Goal: Transaction & Acquisition: Purchase product/service

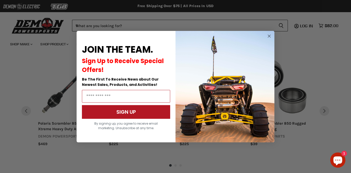
scroll to position [472, 0]
